Goal: Navigation & Orientation: Find specific page/section

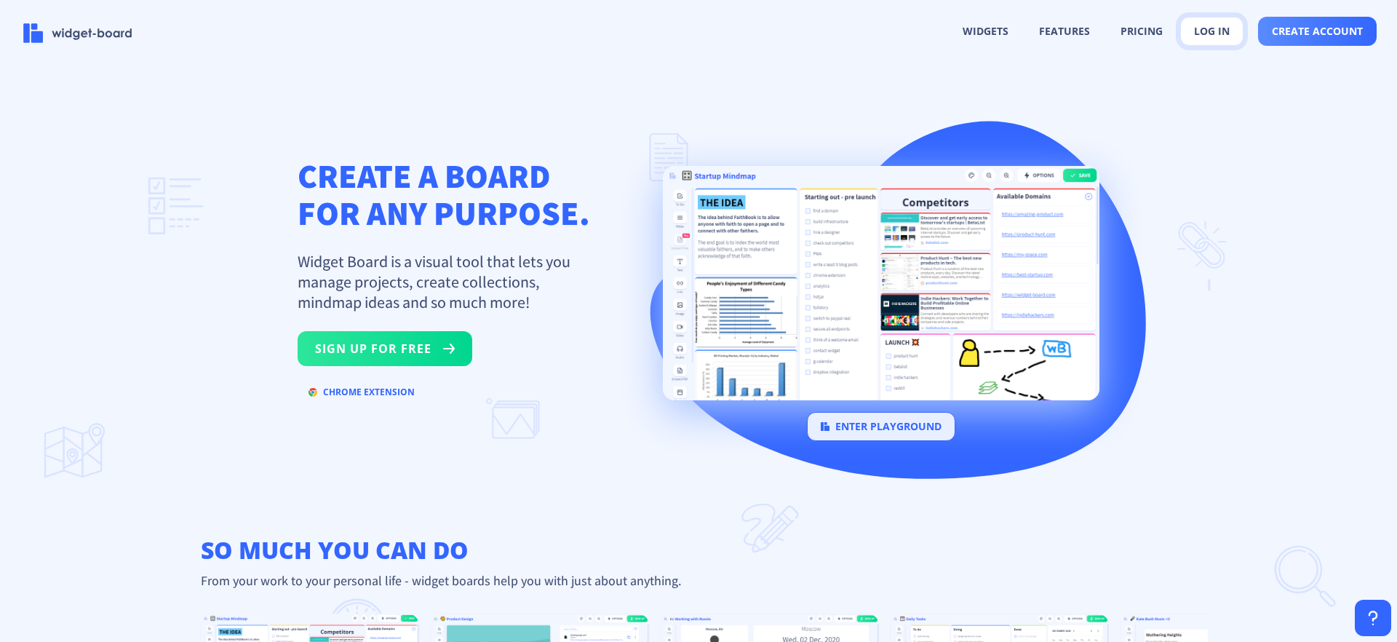
click at [1202, 28] on button "log in" at bounding box center [1211, 31] width 63 height 29
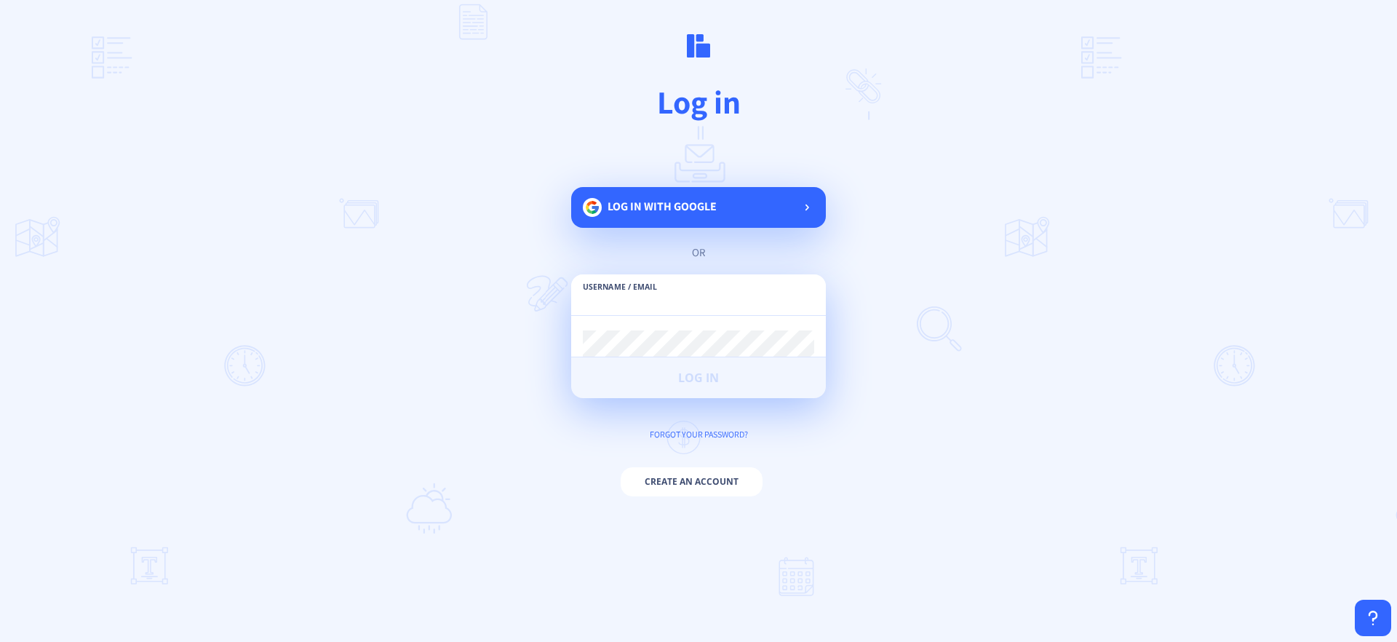
click at [730, 295] on input "text" at bounding box center [698, 302] width 231 height 26
click at [702, 290] on input "text" at bounding box center [698, 302] width 231 height 26
type input "[EMAIL_ADDRESS][DOMAIN_NAME]"
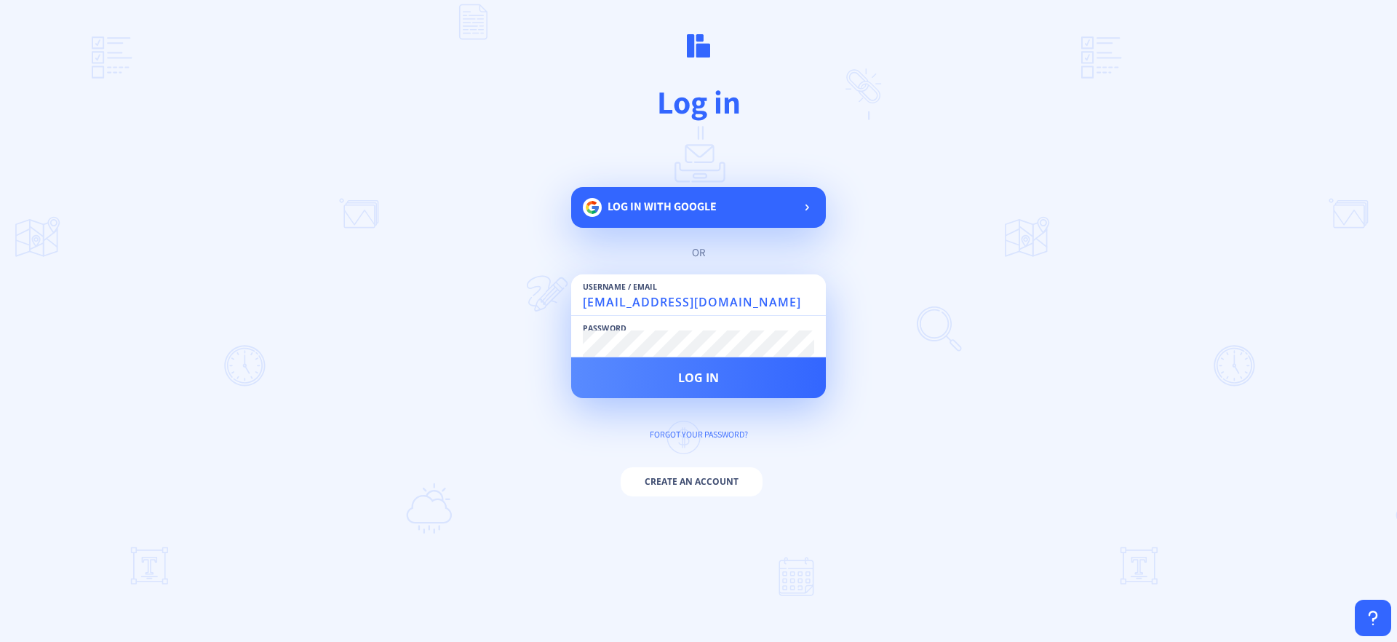
click at [571, 357] on button "Log in" at bounding box center [698, 377] width 255 height 41
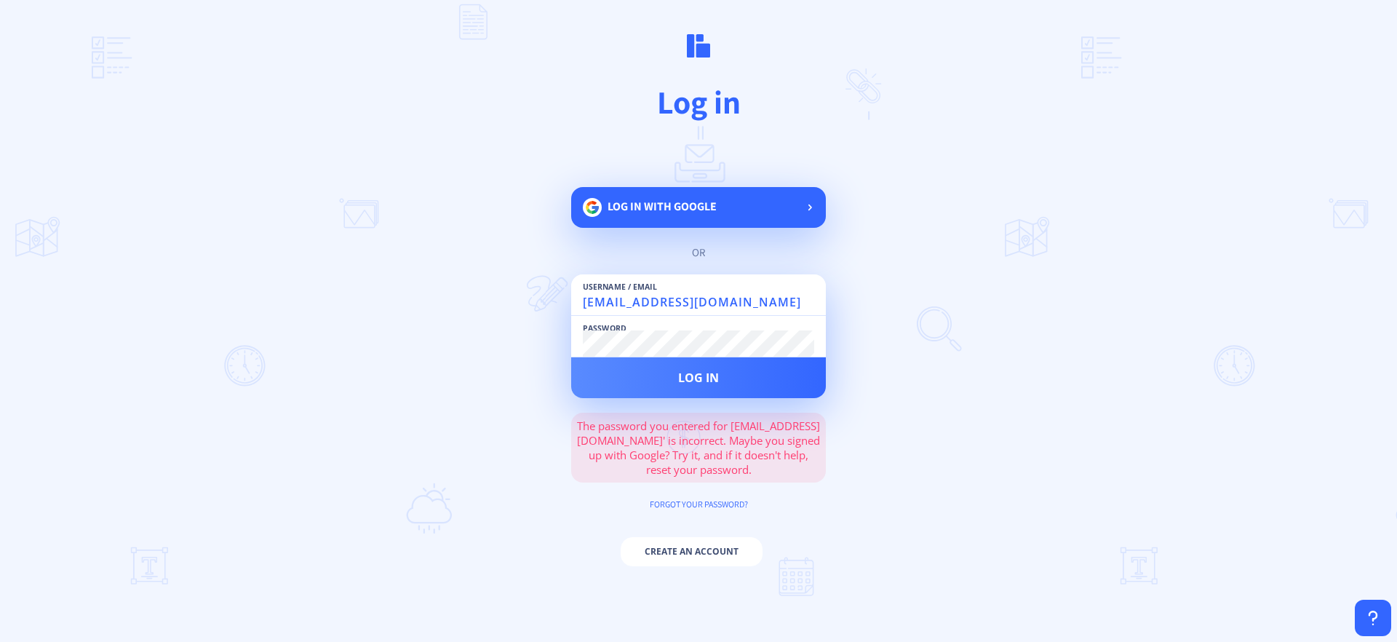
click at [720, 215] on div "Log in with google" at bounding box center [698, 207] width 255 height 41
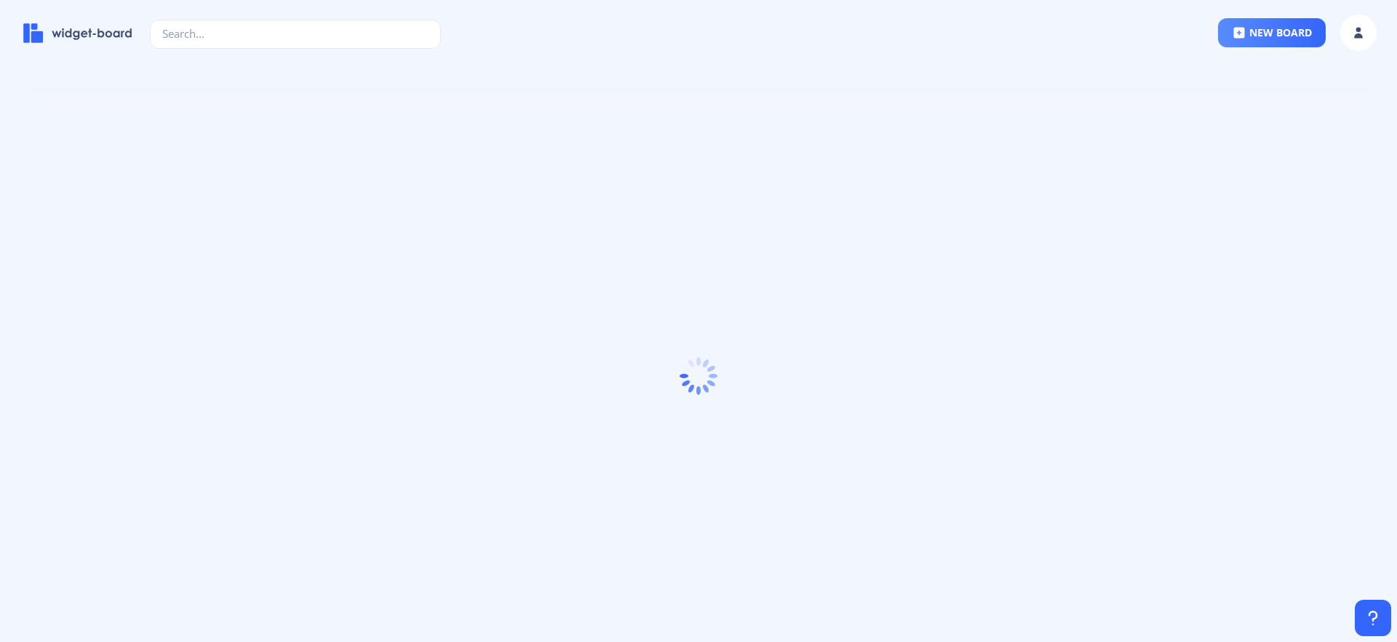
drag, startPoint x: 981, startPoint y: 68, endPoint x: 968, endPoint y: 44, distance: 27.3
click at [981, 63] on ion-toolbar "new board" at bounding box center [698, 35] width 1397 height 71
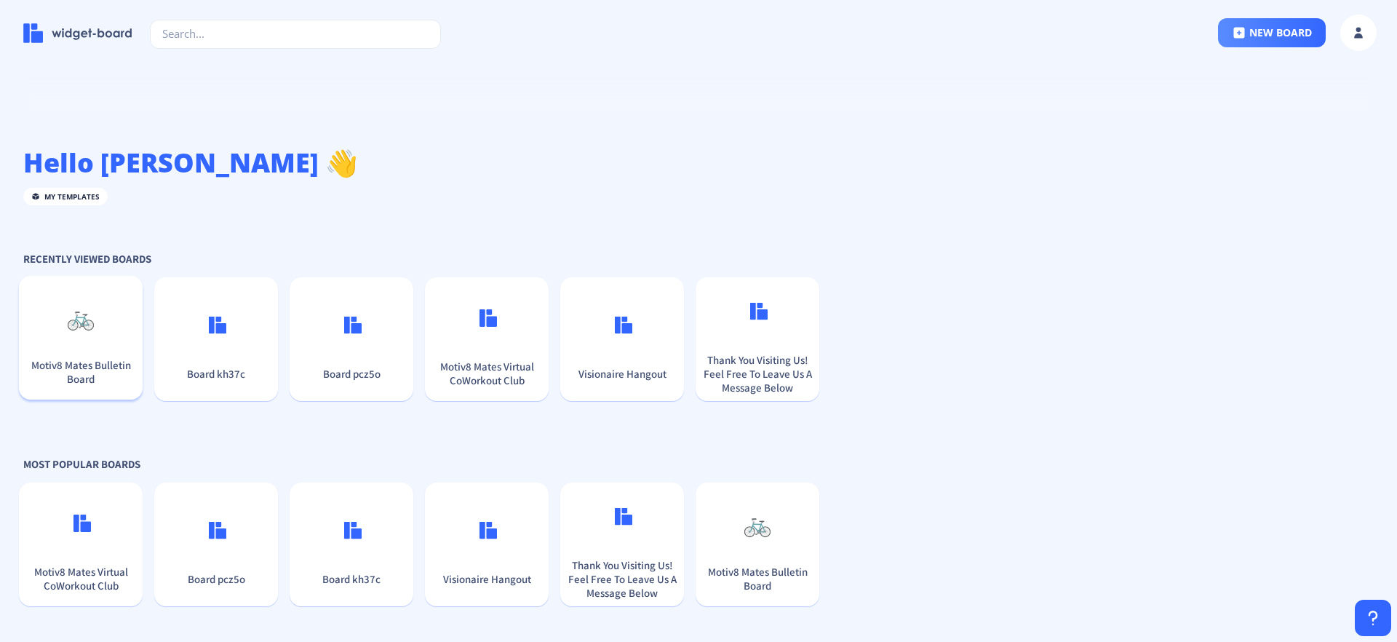
click at [87, 321] on p "🚲" at bounding box center [81, 316] width 112 height 31
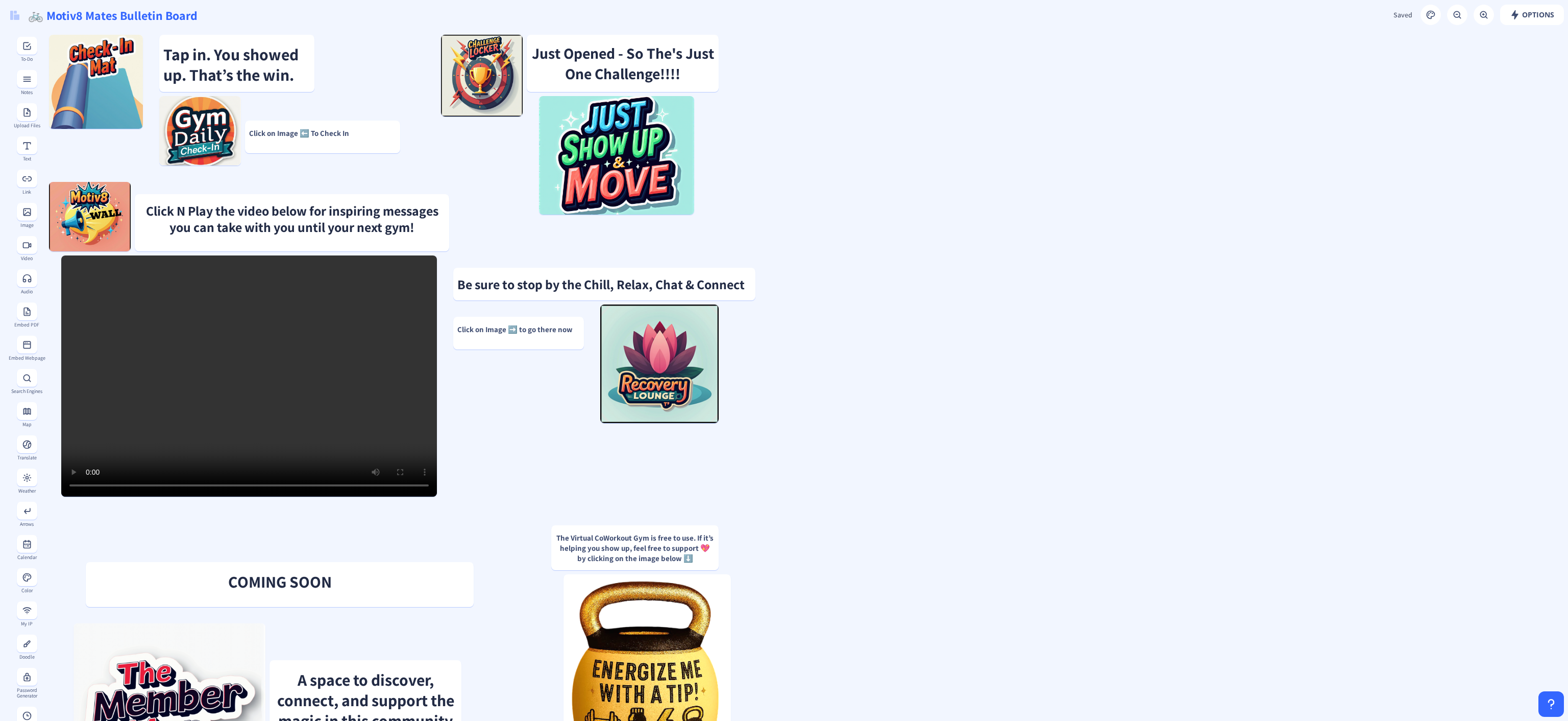
drag, startPoint x: 973, startPoint y: 0, endPoint x: 1207, endPoint y: 310, distance: 388.4
click at [979, 310] on gridster "Click N Play the video below for inspiring messages you can take with you until…" at bounding box center [806, 621] width 1523 height 1181
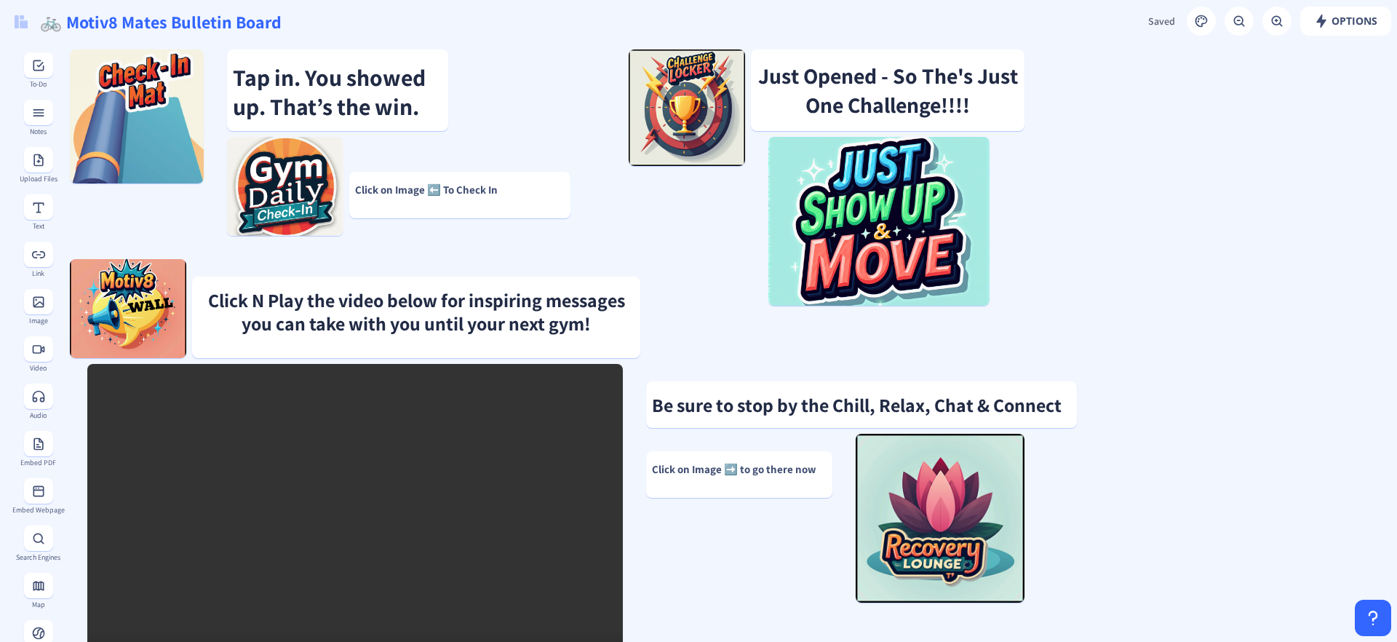
drag, startPoint x: 1358, startPoint y: 1, endPoint x: 1088, endPoint y: 242, distance: 362.2
click at [23, 23] on img at bounding box center [21, 21] width 13 height 13
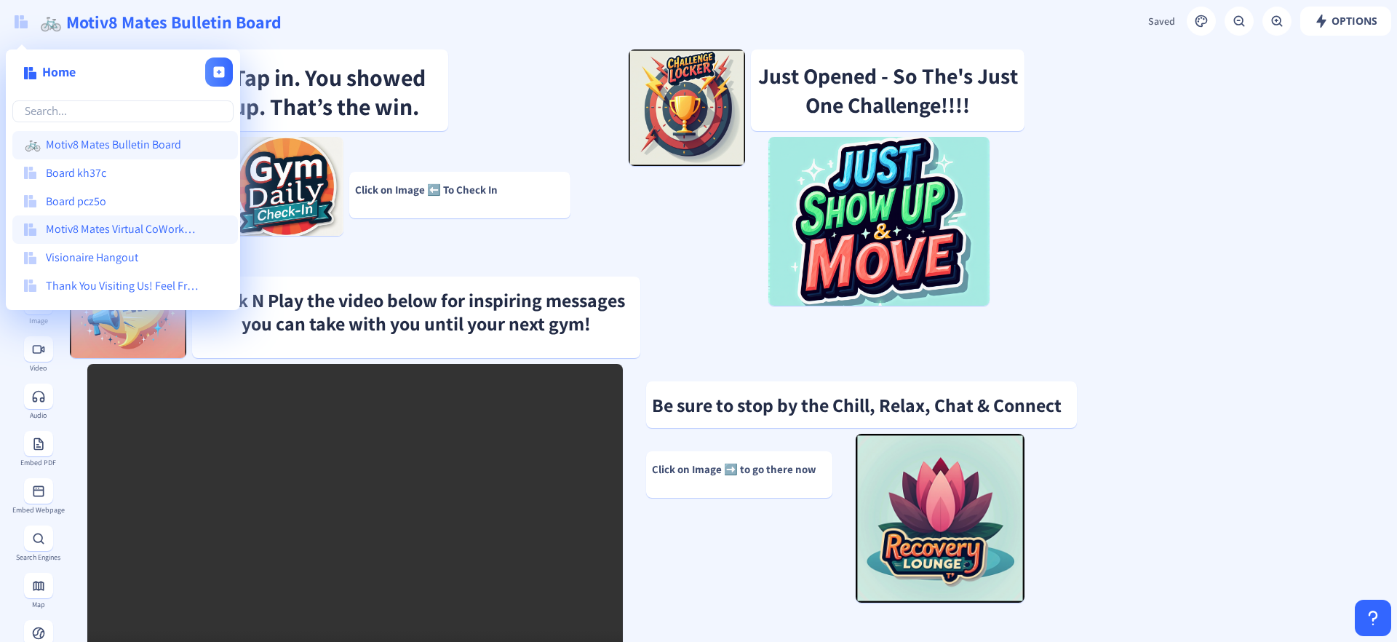
click at [156, 227] on span "Motiv8 Mates Virtual CoWorkout Club" at bounding box center [123, 229] width 154 height 13
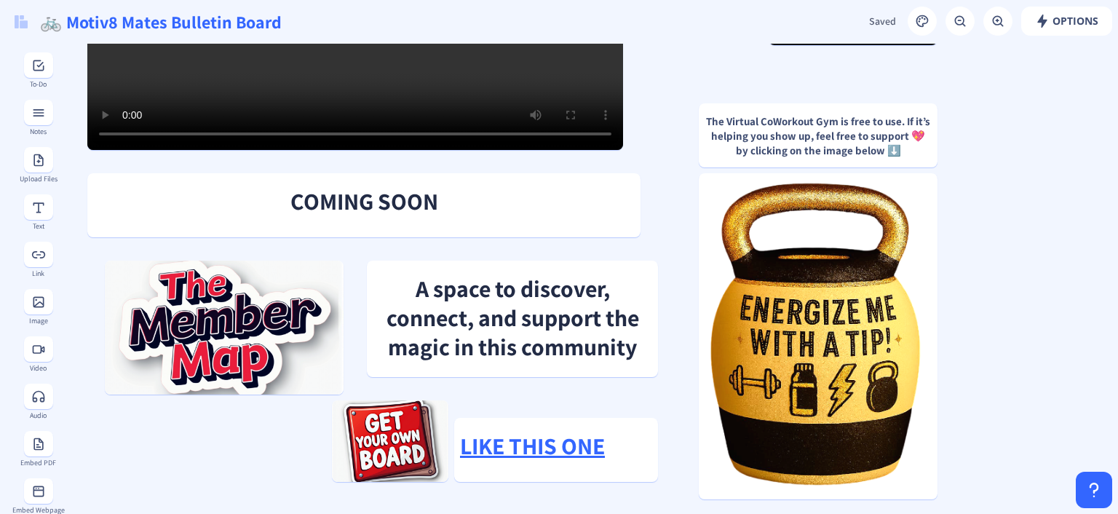
scroll to position [550, 0]
